Goal: Navigation & Orientation: Go to known website

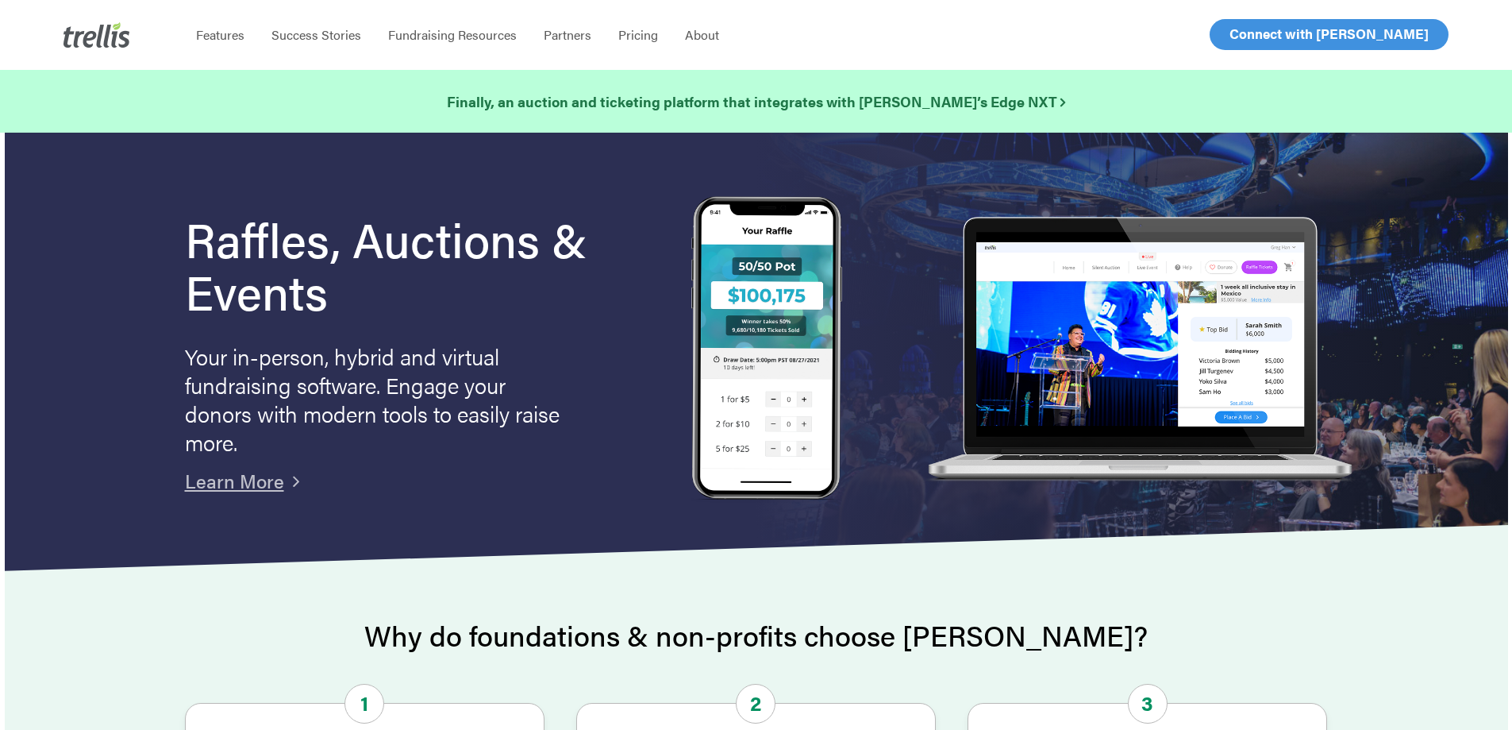
click at [1246, 33] on span "Log In" at bounding box center [1248, 34] width 38 height 19
click at [1253, 31] on span "Log In" at bounding box center [1248, 34] width 38 height 19
click at [1261, 37] on span "Log In" at bounding box center [1248, 34] width 38 height 19
